Goal: Browse casually: Explore the website without a specific task or goal

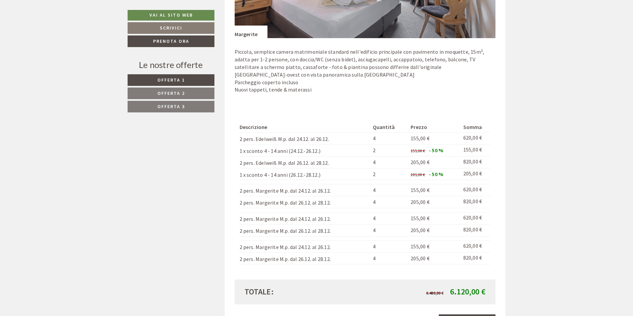
scroll to position [828, 0]
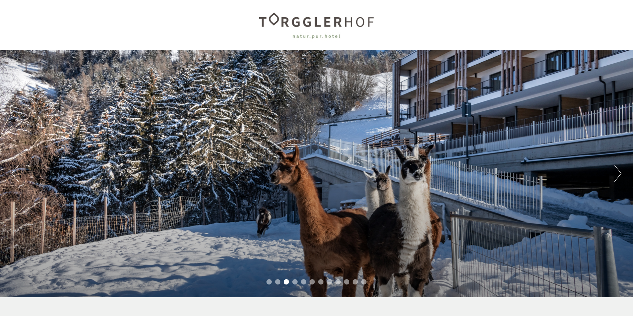
click at [619, 174] on button "Next" at bounding box center [617, 173] width 7 height 17
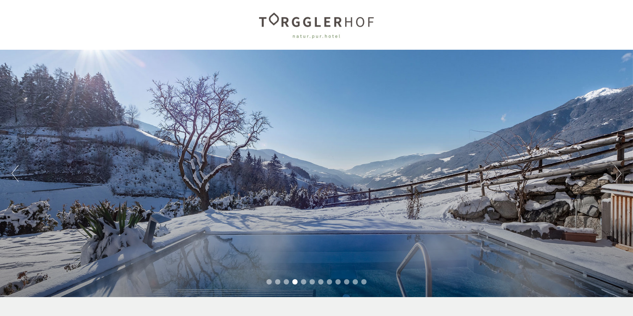
click at [619, 174] on button "Next" at bounding box center [617, 173] width 7 height 17
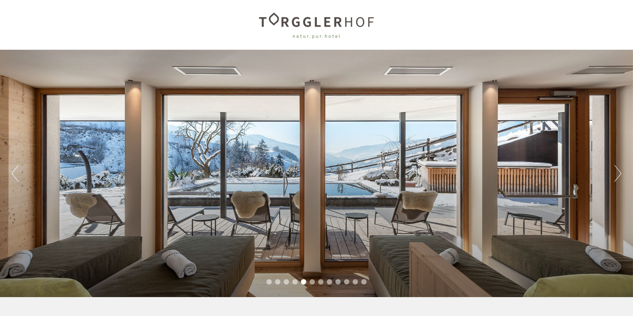
click at [619, 174] on button "Next" at bounding box center [617, 173] width 7 height 17
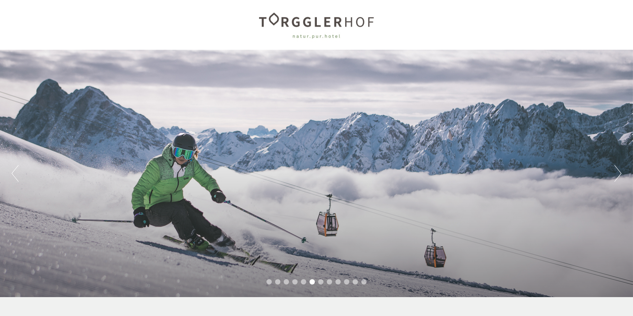
click at [619, 174] on button "Next" at bounding box center [617, 173] width 7 height 17
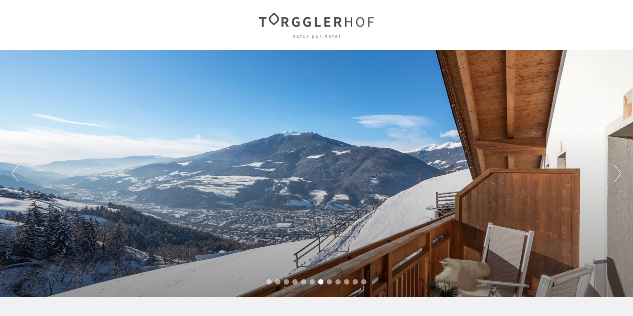
click at [619, 174] on button "Next" at bounding box center [617, 173] width 7 height 17
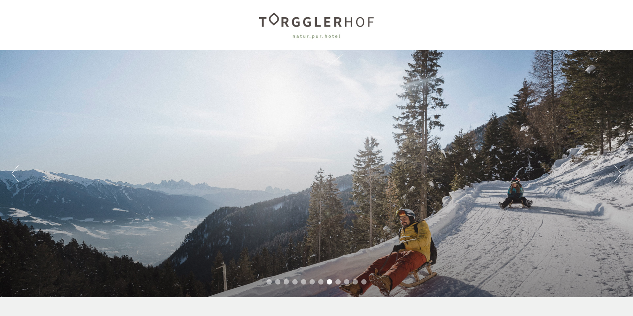
click at [618, 173] on button "Next" at bounding box center [617, 173] width 7 height 17
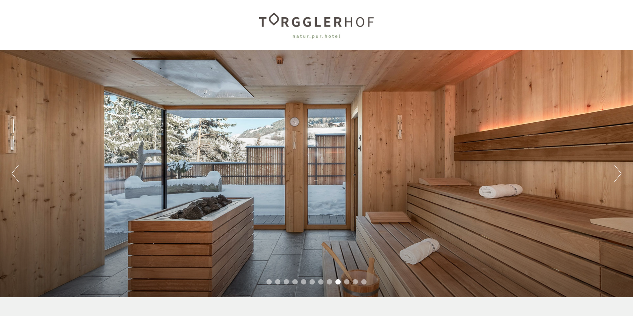
click at [618, 173] on button "Next" at bounding box center [617, 173] width 7 height 17
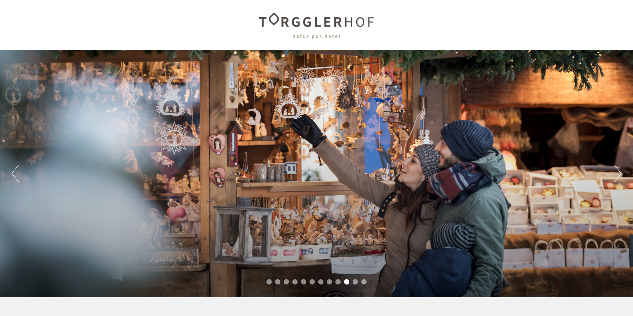
click at [618, 173] on button "Next" at bounding box center [617, 173] width 7 height 17
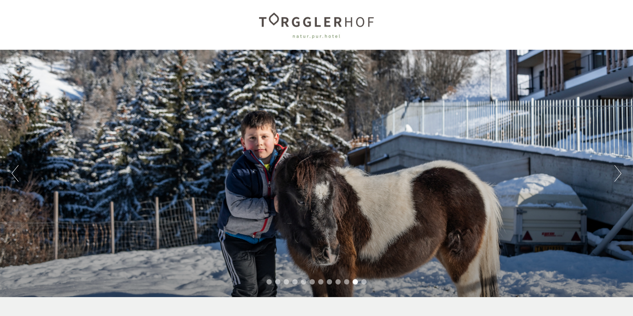
click at [618, 173] on button "Next" at bounding box center [617, 173] width 7 height 17
